Goal: Information Seeking & Learning: Learn about a topic

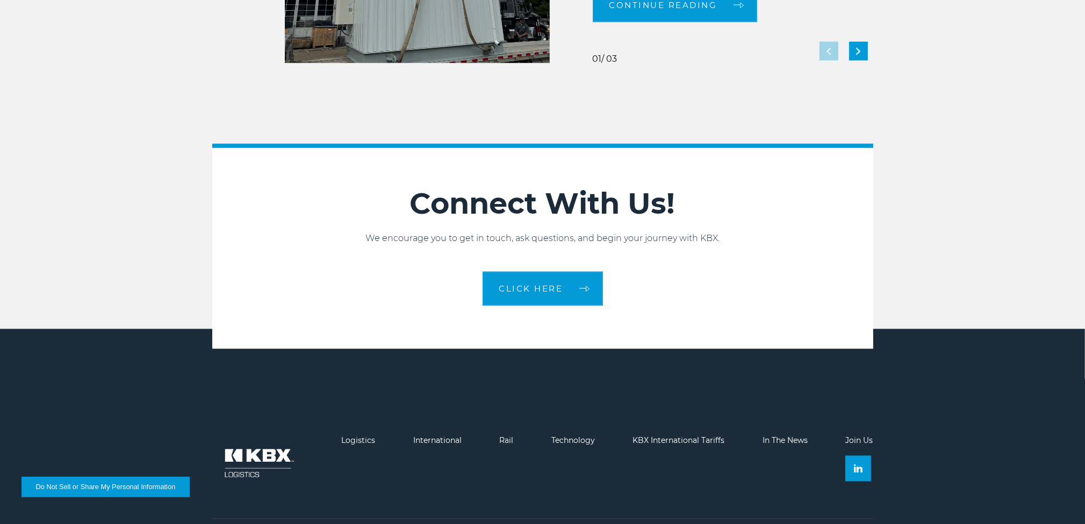
scroll to position [2387, 0]
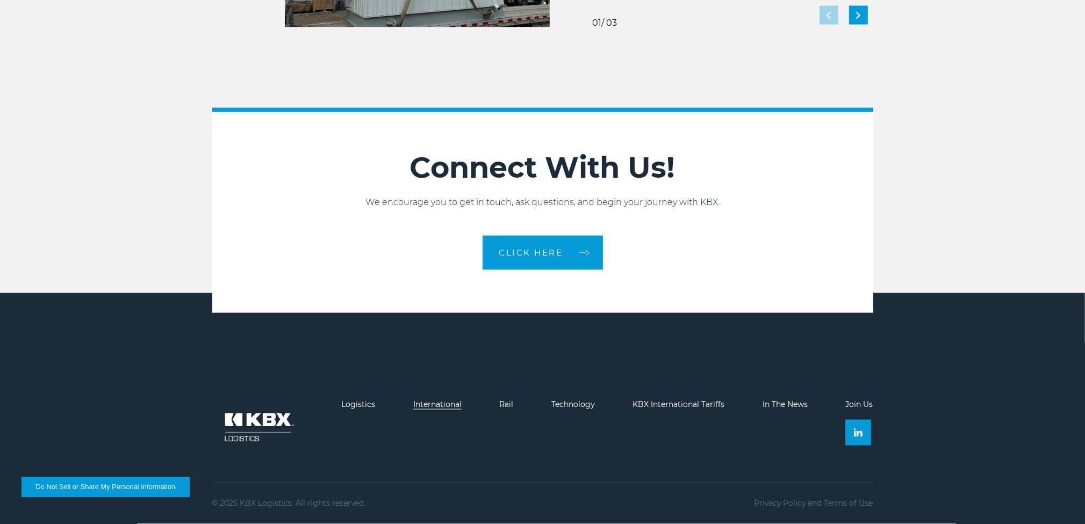
click at [445, 403] on link "International" at bounding box center [437, 405] width 48 height 10
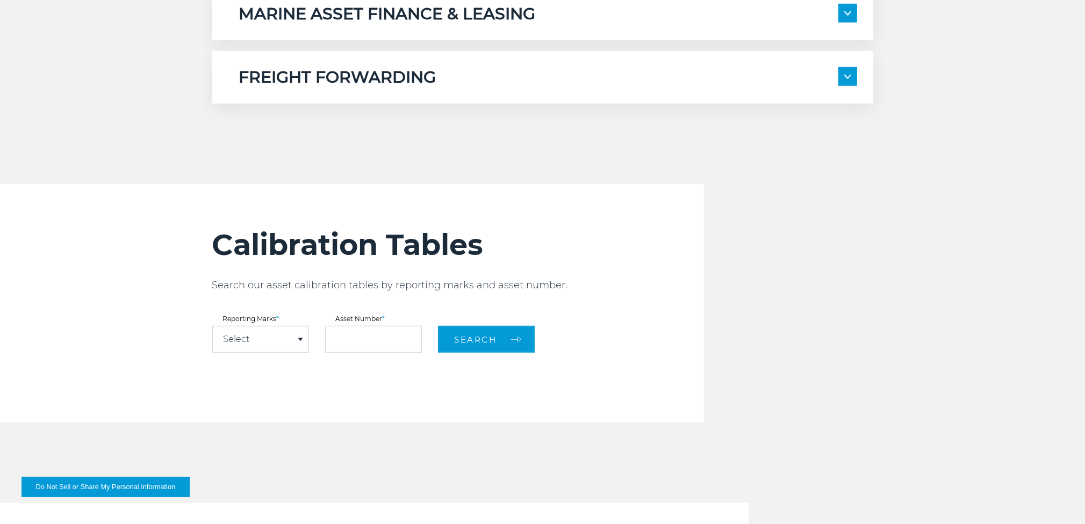
scroll to position [1128, 0]
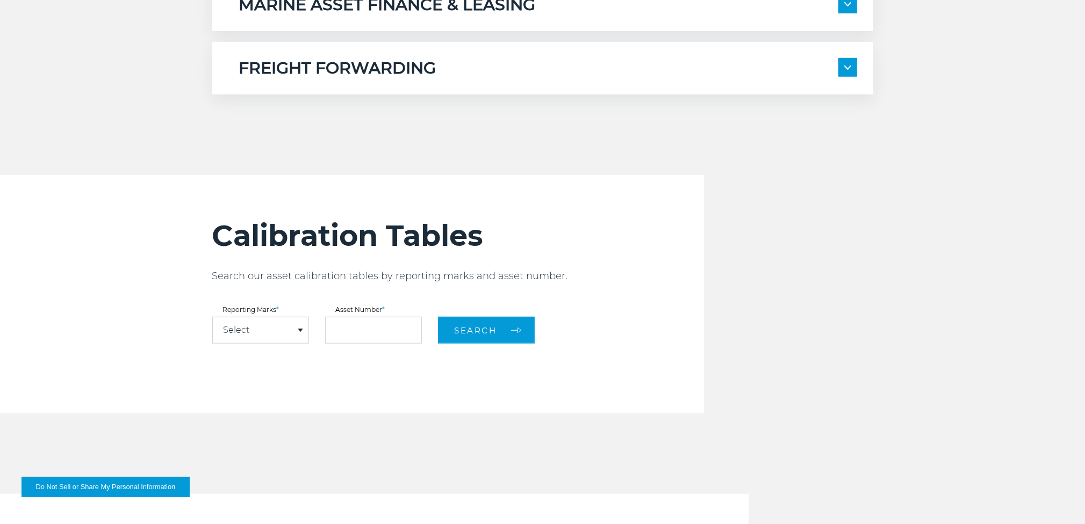
click at [299, 326] on div "Select" at bounding box center [261, 331] width 96 height 26
click at [301, 329] on span at bounding box center [300, 330] width 5 height 3
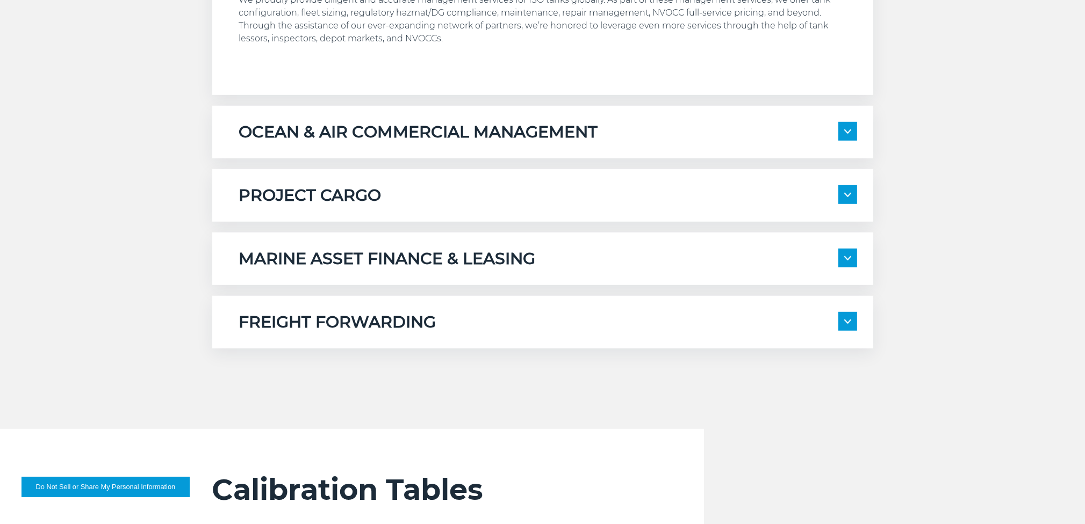
scroll to position [860, 0]
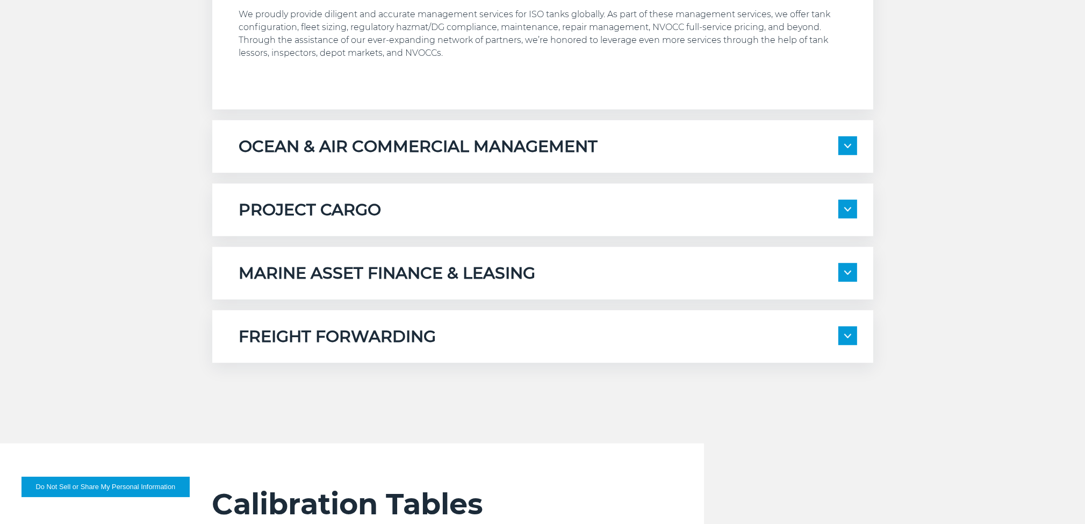
click at [853, 341] on span at bounding box center [847, 336] width 19 height 19
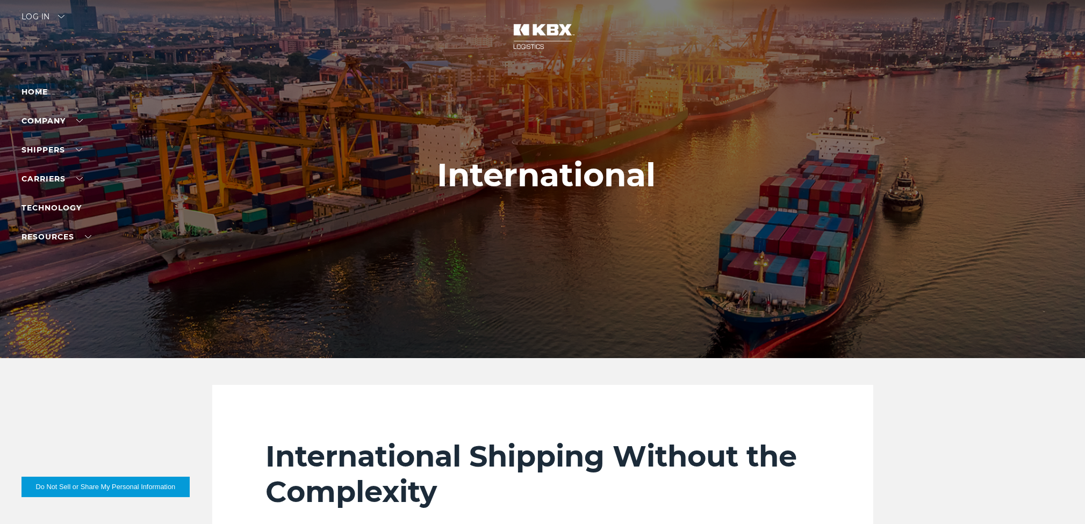
scroll to position [0, 0]
